Goal: Task Accomplishment & Management: Use online tool/utility

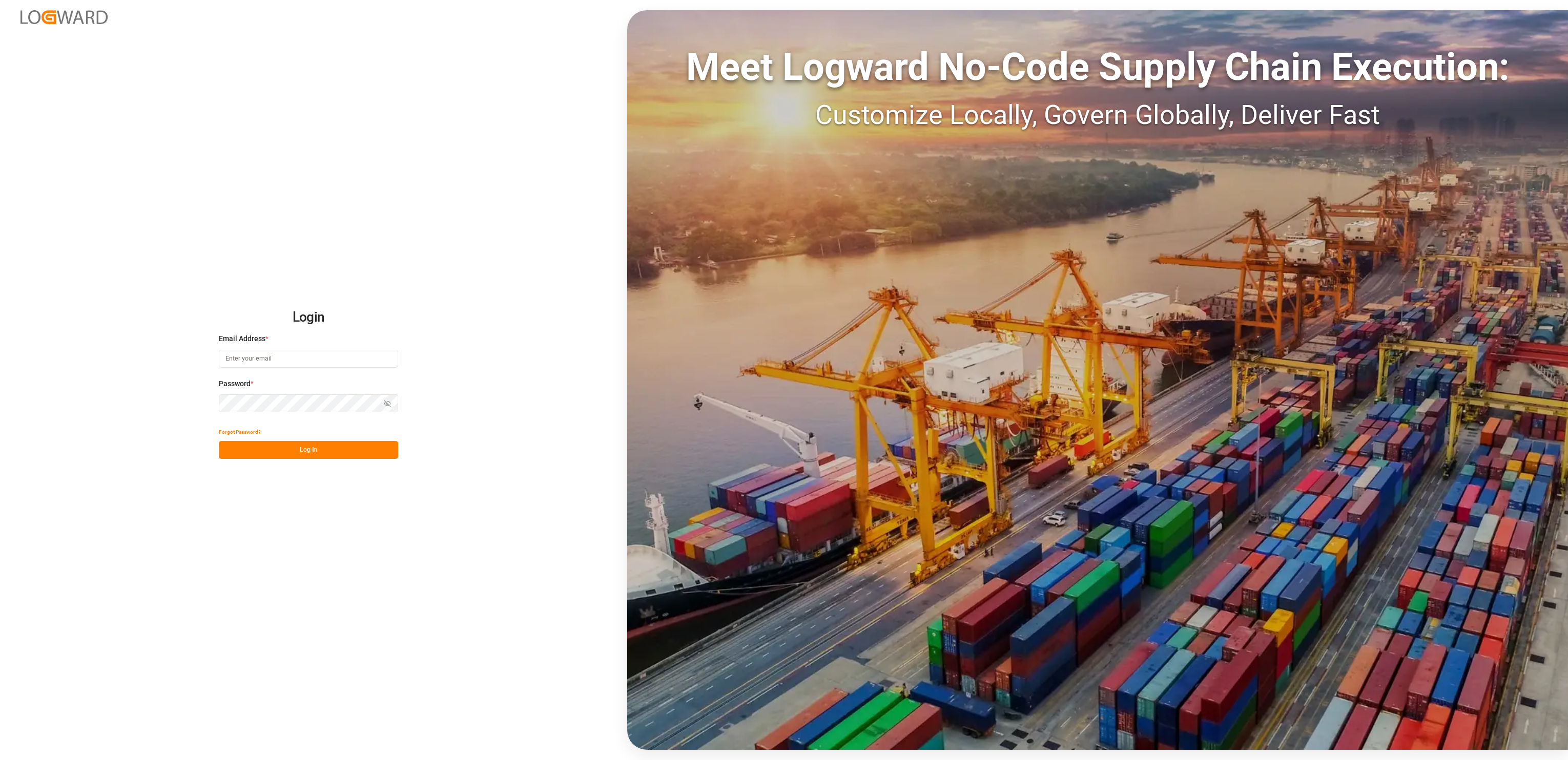
type input "natascha.kastner@compo-expert.com"
click at [305, 459] on div "Login Email Address * natascha.kastner@compo-expert.com Password * Show passwor…" at bounding box center [784, 380] width 1568 height 760
click at [304, 458] on button "Log In" at bounding box center [308, 450] width 180 height 18
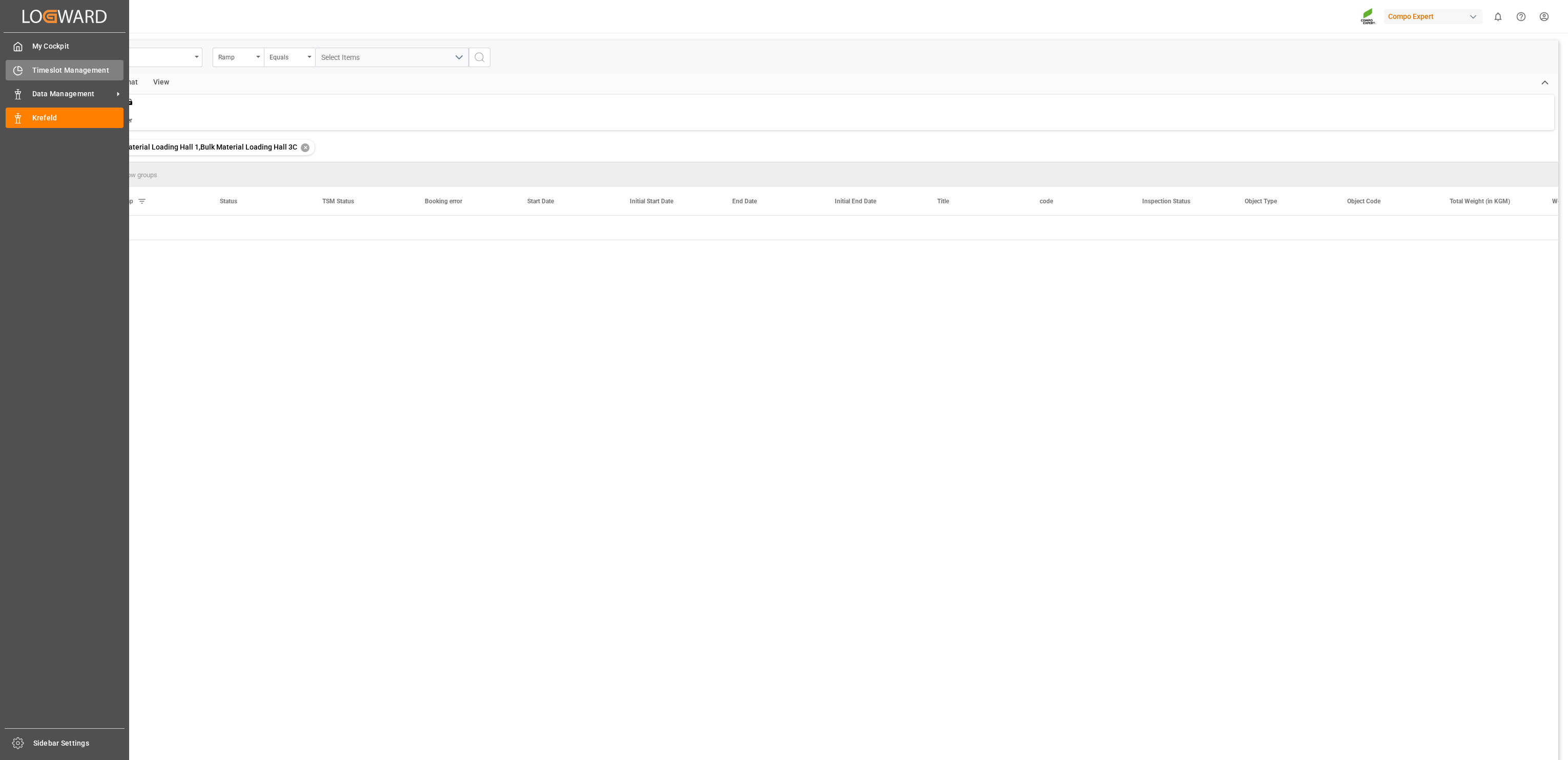
click at [27, 63] on div "Timeslot Management Timeslot Management" at bounding box center [65, 69] width 118 height 20
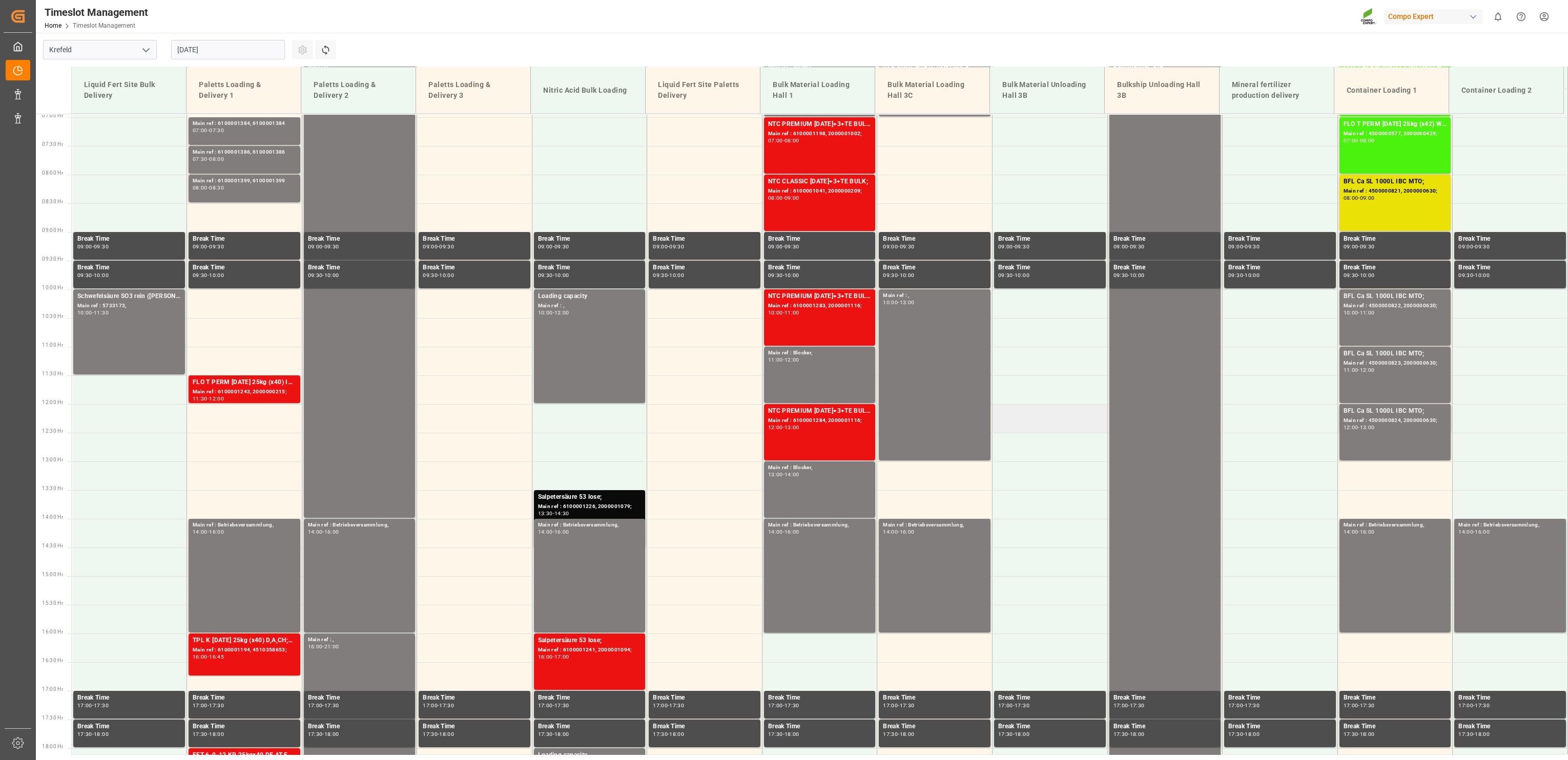
scroll to position [219, 0]
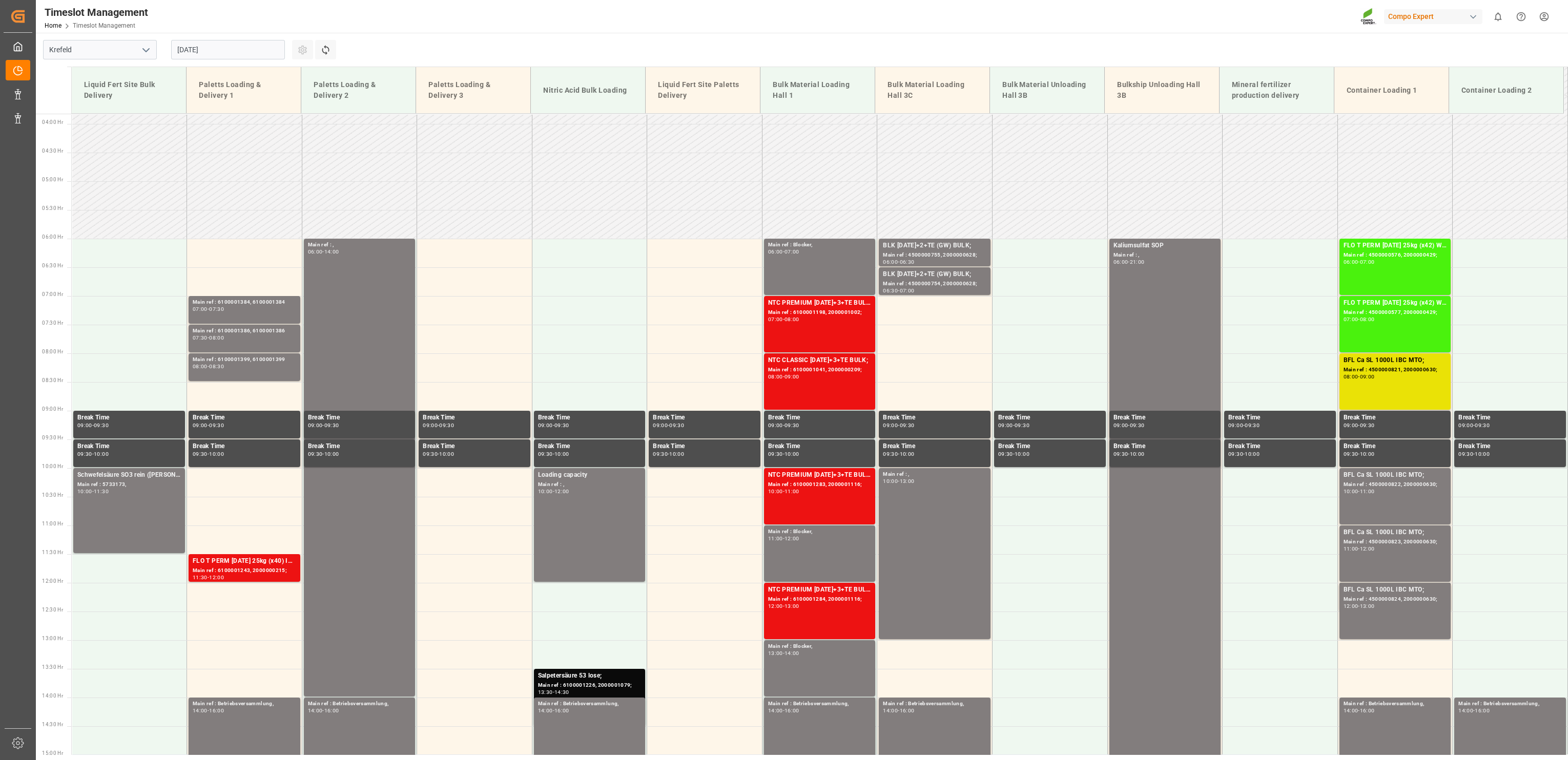
click at [224, 47] on input "26.08.2025" at bounding box center [228, 50] width 114 height 19
click at [225, 193] on span "27" at bounding box center [224, 192] width 7 height 7
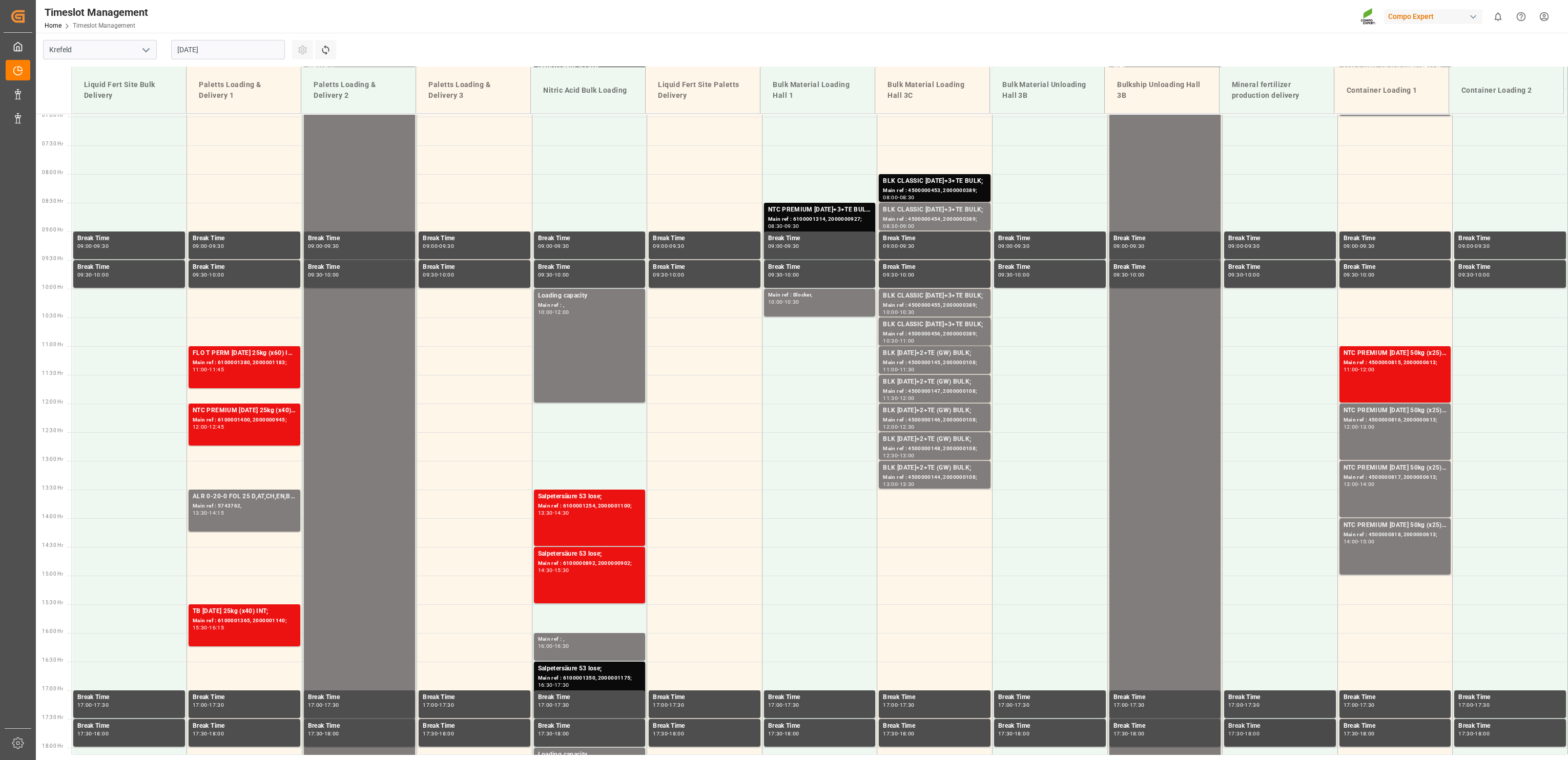
scroll to position [398, 0]
